Goal: Check status: Check status

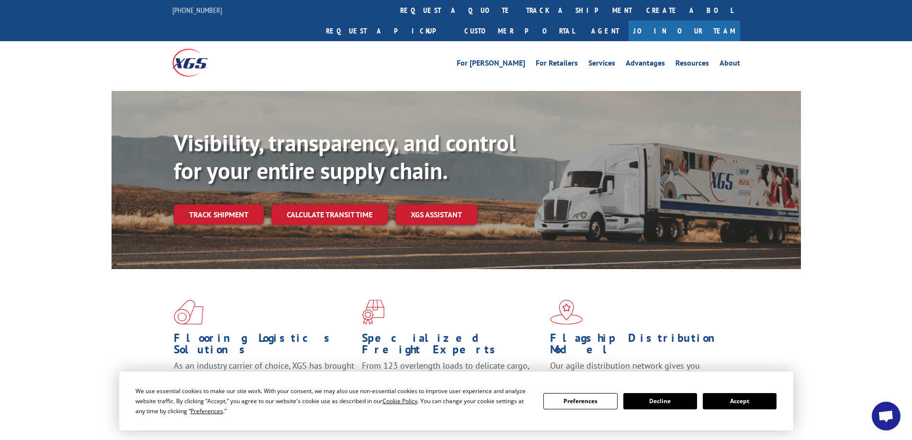
click at [740, 405] on button "Accept" at bounding box center [740, 401] width 74 height 16
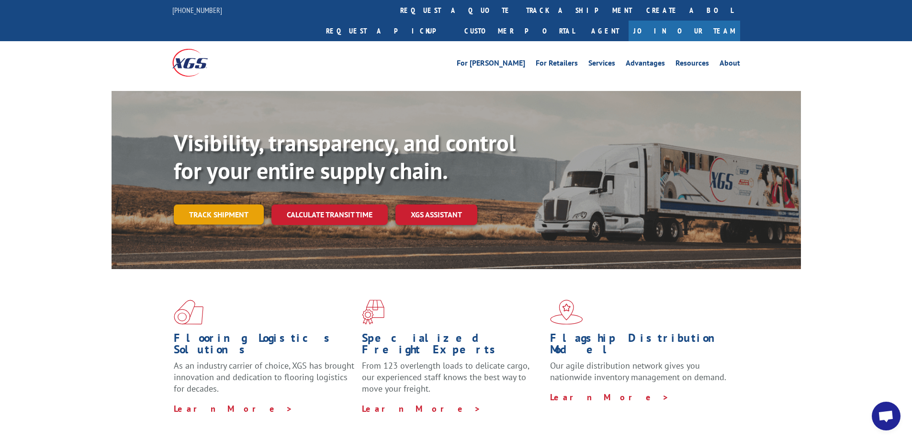
click at [219, 204] on link "Track shipment" at bounding box center [219, 214] width 90 height 20
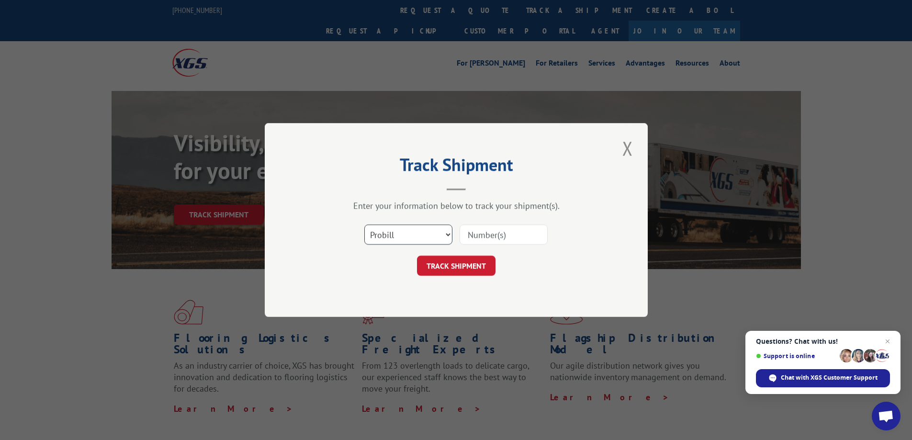
click at [380, 226] on select "Select category... Probill BOL PO" at bounding box center [408, 235] width 88 height 20
select select "bol"
click at [364, 225] on select "Select category... Probill BOL PO" at bounding box center [408, 235] width 88 height 20
click at [485, 233] on input at bounding box center [504, 235] width 88 height 20
paste input "5938951"
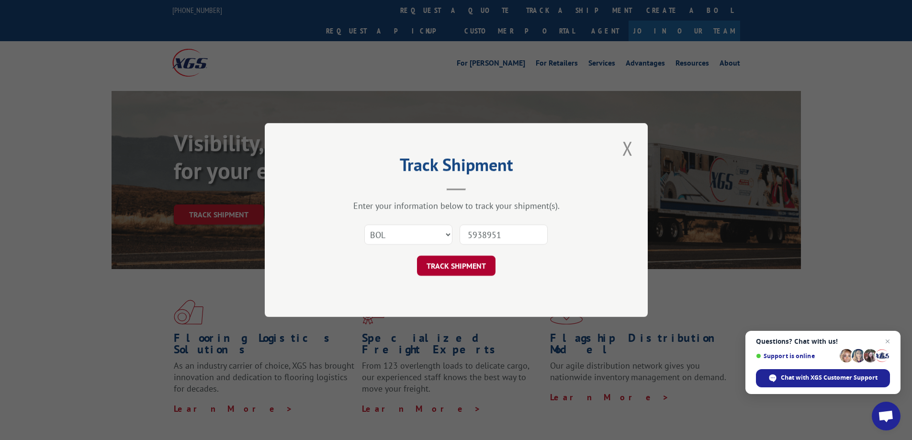
type input "5938951"
click at [453, 263] on button "TRACK SHIPMENT" at bounding box center [456, 266] width 79 height 20
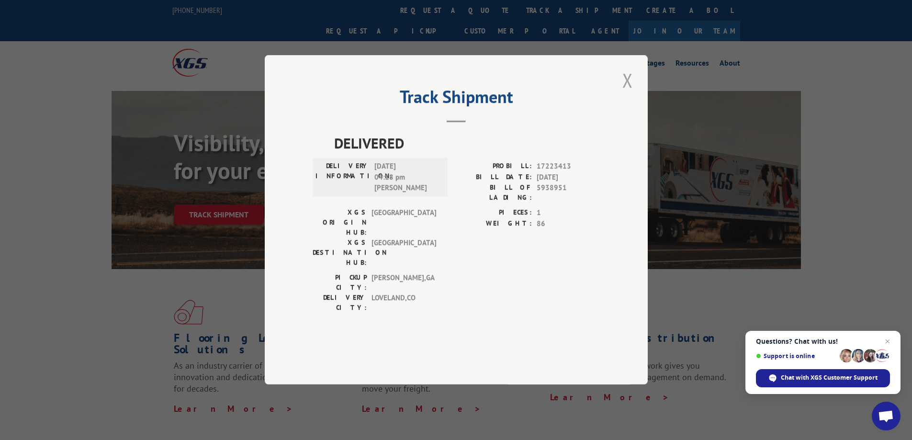
click at [627, 93] on button "Close modal" at bounding box center [627, 80] width 16 height 26
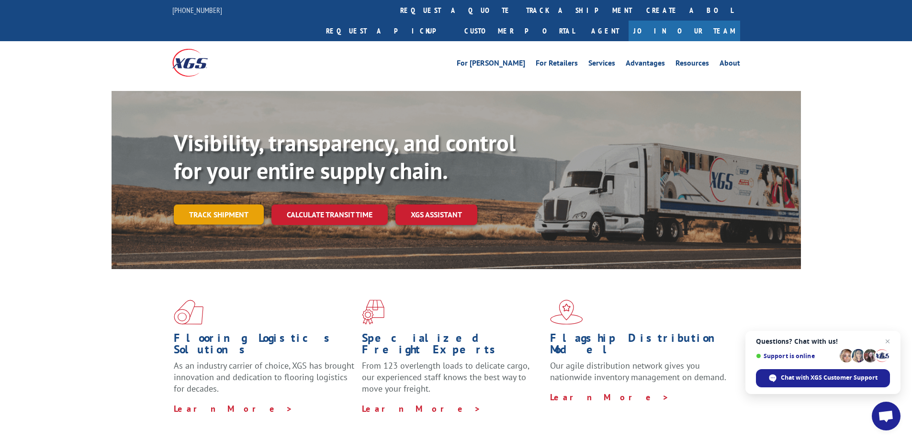
click at [205, 204] on link "Track shipment" at bounding box center [219, 214] width 90 height 20
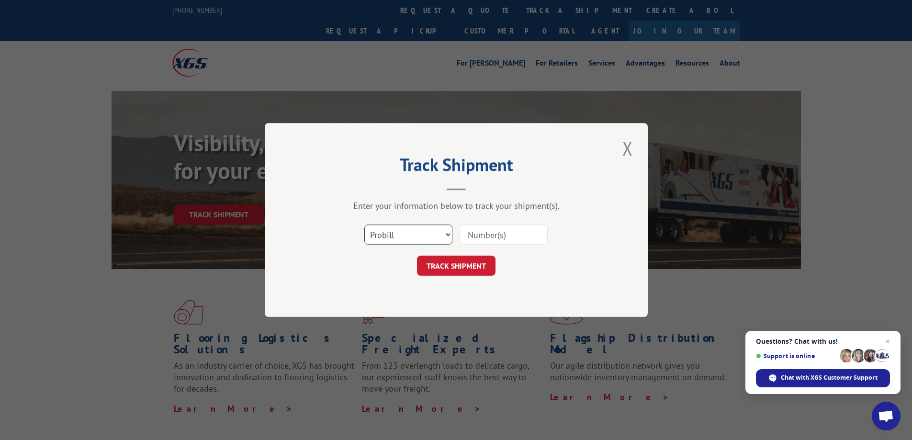
click at [403, 238] on select "Select category... Probill BOL PO" at bounding box center [408, 235] width 88 height 20
select select "bol"
click at [364, 225] on select "Select category... Probill BOL PO" at bounding box center [408, 235] width 88 height 20
click at [501, 232] on input at bounding box center [504, 235] width 88 height 20
paste input "4794032"
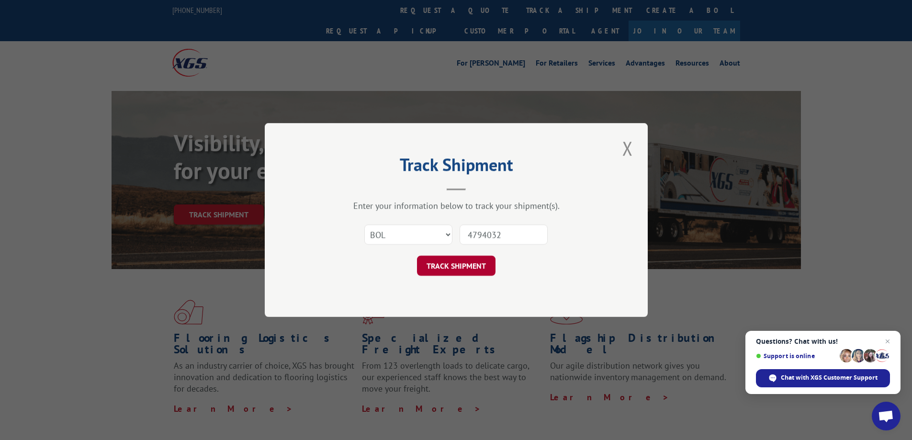
type input "4794032"
click at [460, 260] on button "TRACK SHIPMENT" at bounding box center [456, 266] width 79 height 20
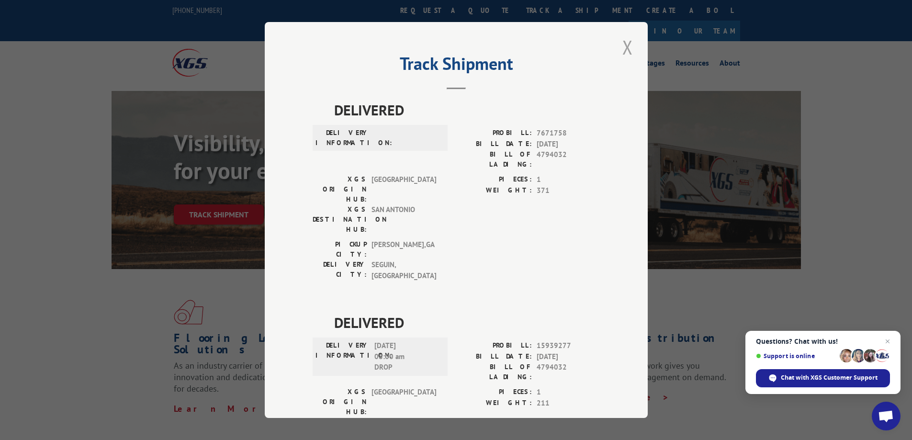
click at [624, 49] on button "Close modal" at bounding box center [627, 47] width 16 height 26
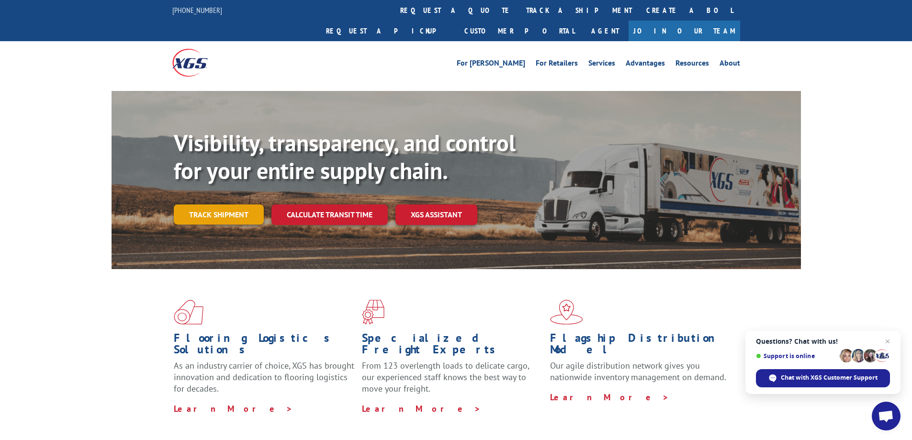
click at [205, 204] on link "Track shipment" at bounding box center [219, 214] width 90 height 20
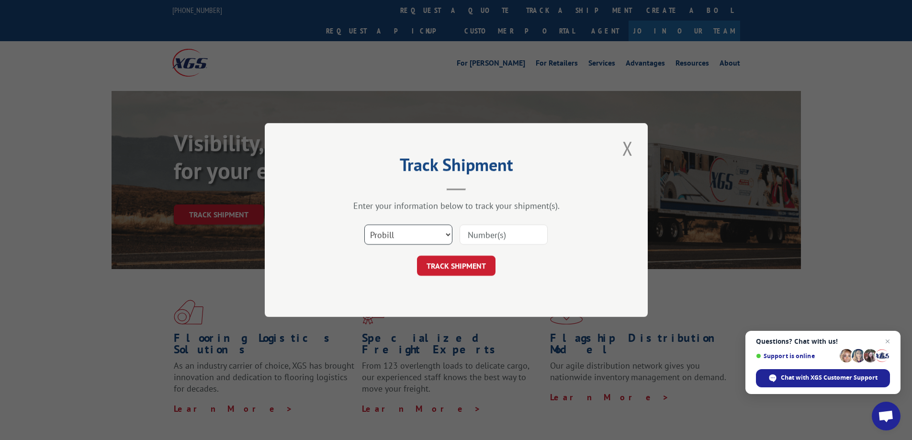
click at [420, 234] on select "Select category... Probill BOL PO" at bounding box center [408, 235] width 88 height 20
select select "bol"
click at [364, 225] on select "Select category... Probill BOL PO" at bounding box center [408, 235] width 88 height 20
click at [492, 232] on input at bounding box center [504, 235] width 88 height 20
paste input "5943126"
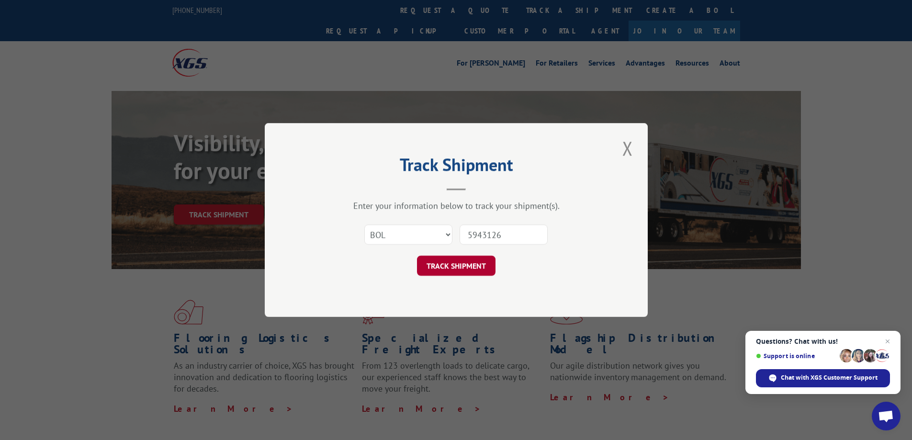
type input "5943126"
click at [454, 270] on button "TRACK SHIPMENT" at bounding box center [456, 266] width 79 height 20
